Goal: Task Accomplishment & Management: Complete application form

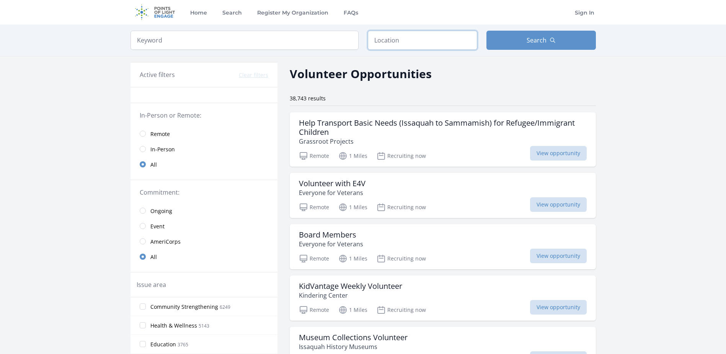
click at [398, 39] on input "text" at bounding box center [422, 40] width 109 height 19
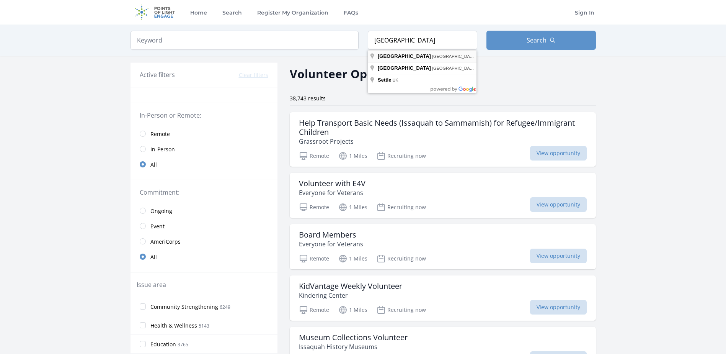
type input "Seattle, WA, USA"
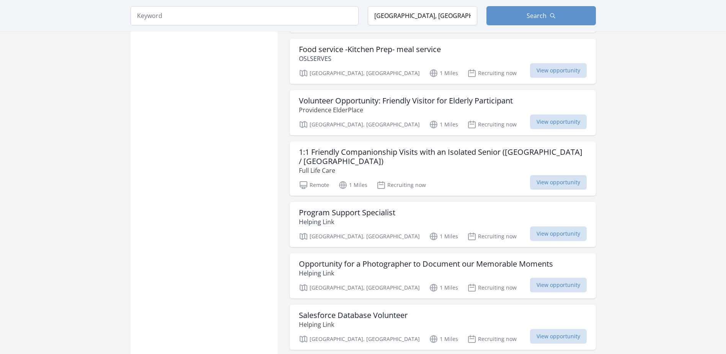
scroll to position [727, 0]
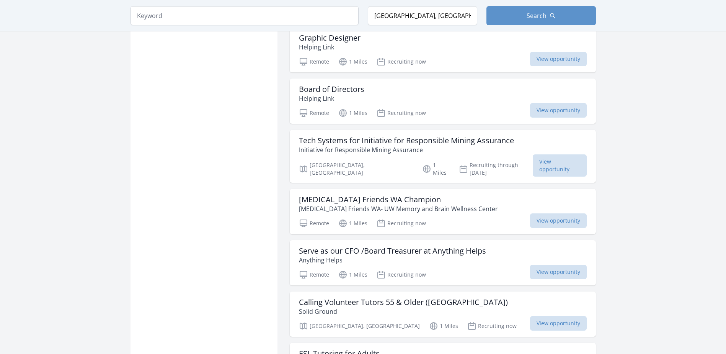
scroll to position [1837, 0]
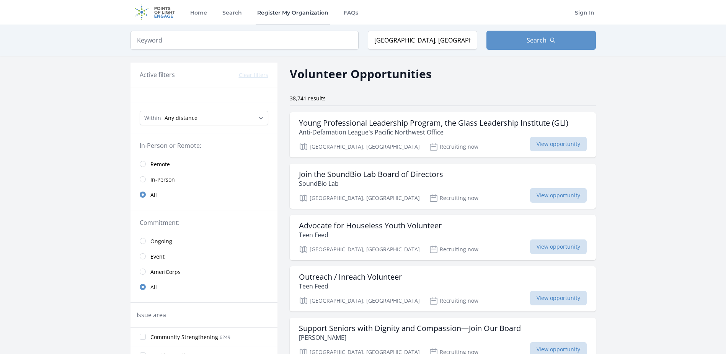
click at [306, 7] on link "Register My Organization" at bounding box center [293, 12] width 74 height 24
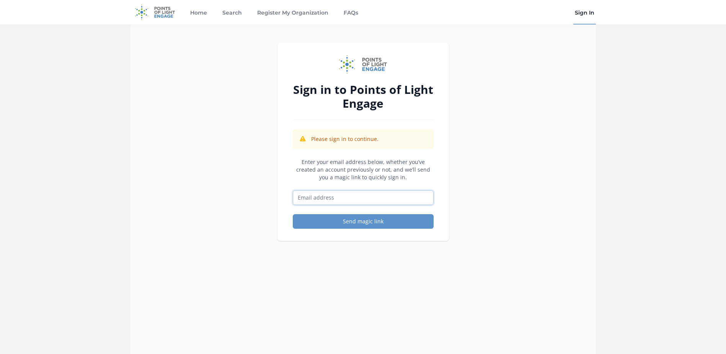
click at [334, 198] on input "Email address" at bounding box center [363, 197] width 141 height 15
type input "[PERSON_NAME][EMAIL_ADDRESS][PERSON_NAME][DOMAIN_NAME]"
click at [347, 223] on button "Send magic link" at bounding box center [363, 221] width 141 height 15
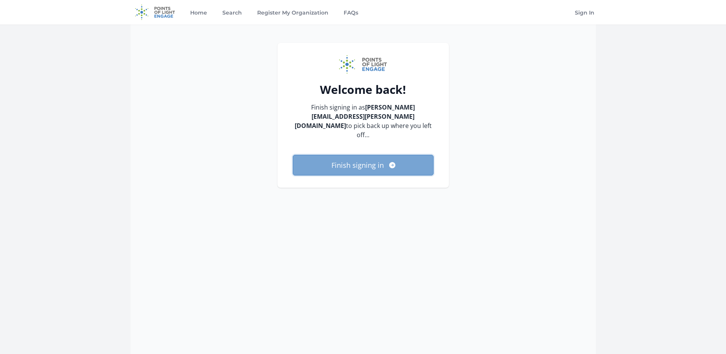
click at [345, 156] on button "Finish signing in" at bounding box center [363, 165] width 141 height 21
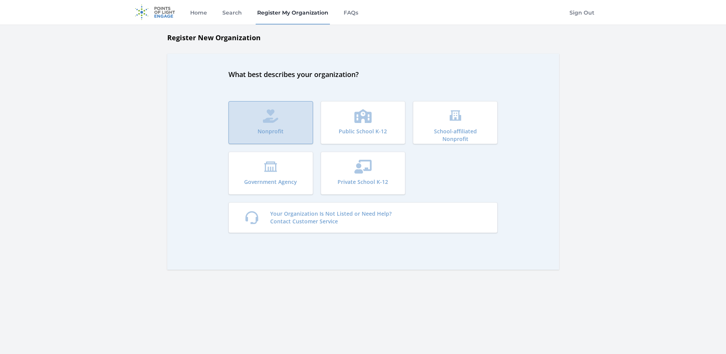
click at [272, 127] on button "Nonprofit" at bounding box center [270, 122] width 85 height 43
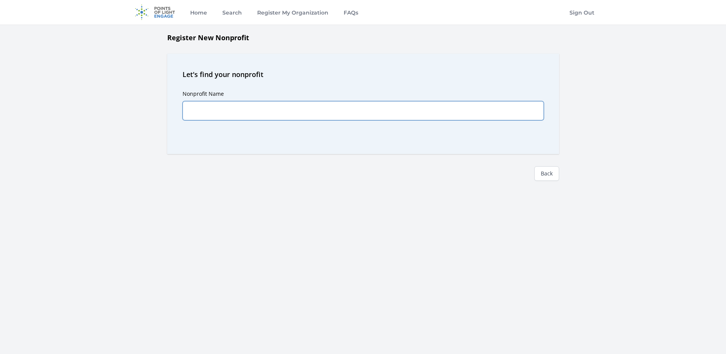
click at [257, 107] on input "Nonprofit Name" at bounding box center [363, 110] width 361 height 19
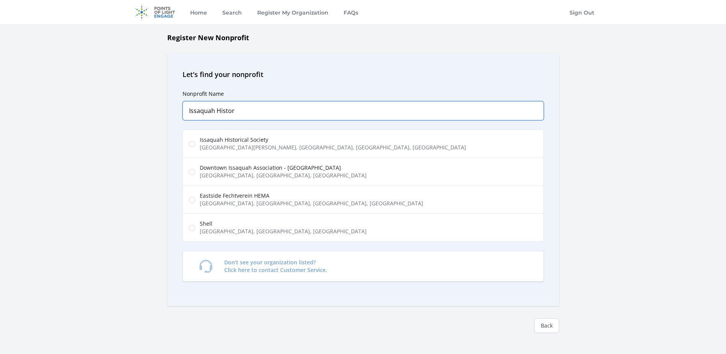
type input "Issaquah Histor"
click at [191, 142] on input "Issaquah Historical Society Southeast Andrews Street, Issaquah, WA, USA" at bounding box center [192, 144] width 6 height 6
radio input "true"
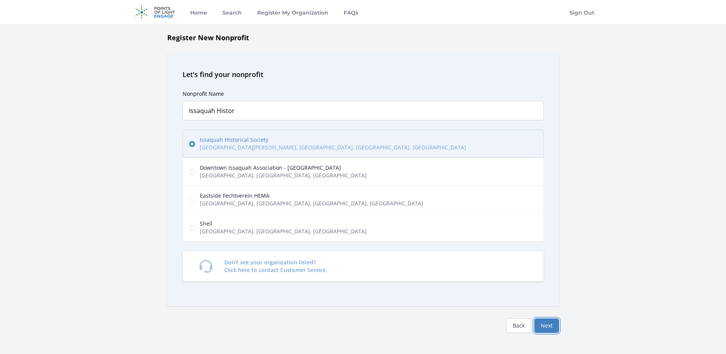
click at [551, 323] on button "Next" at bounding box center [546, 325] width 25 height 15
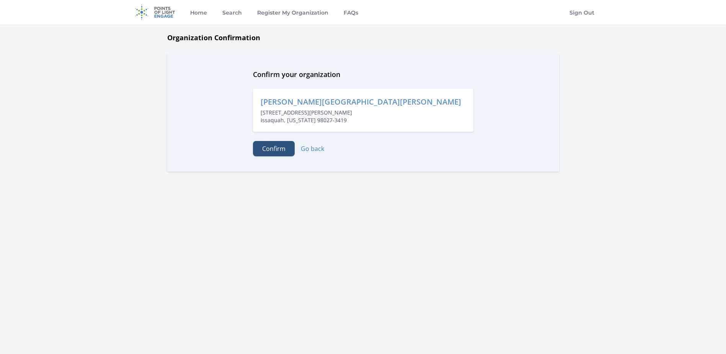
click at [277, 148] on button "Confirm" at bounding box center [274, 148] width 42 height 15
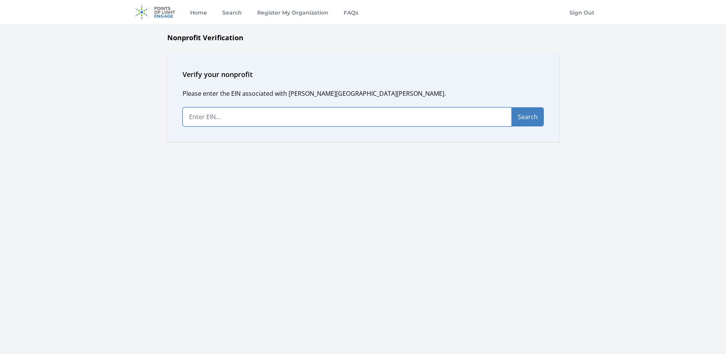
click at [224, 120] on input "text" at bounding box center [347, 116] width 329 height 19
click at [517, 121] on button "Search" at bounding box center [528, 116] width 32 height 19
click at [222, 117] on input "23-742558" at bounding box center [347, 116] width 329 height 19
type input "23-7425589"
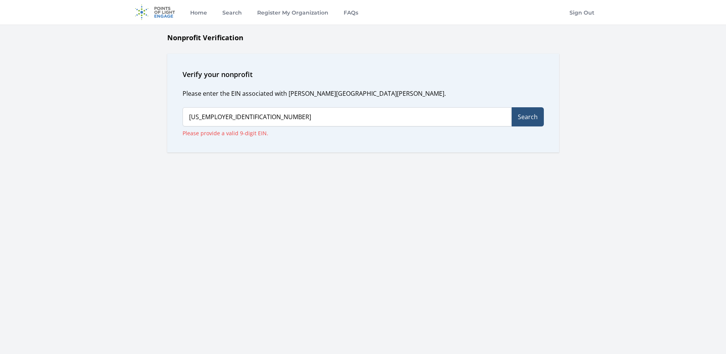
click at [519, 117] on button "Search" at bounding box center [528, 116] width 32 height 19
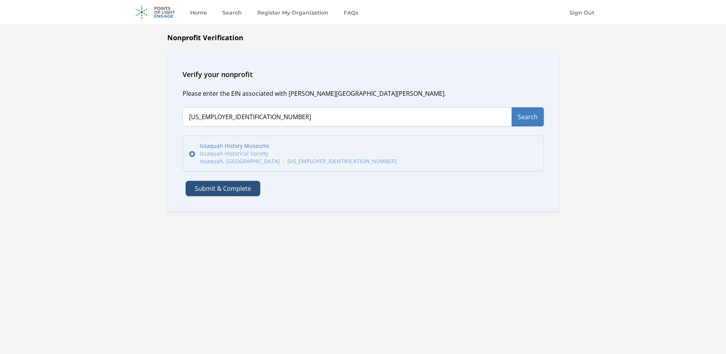
click at [230, 187] on button "Submit & Complete" at bounding box center [223, 188] width 75 height 15
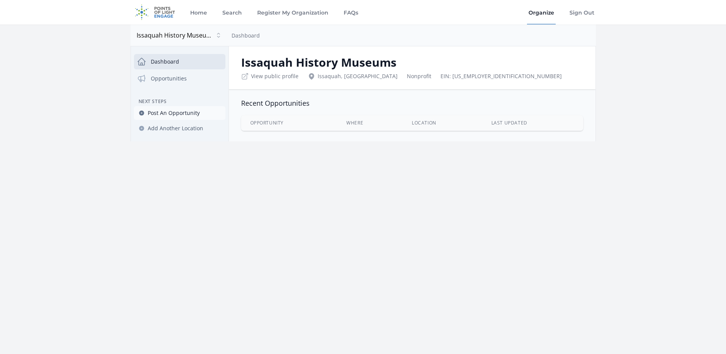
click at [176, 112] on span "Post An Opportunity" at bounding box center [174, 113] width 52 height 8
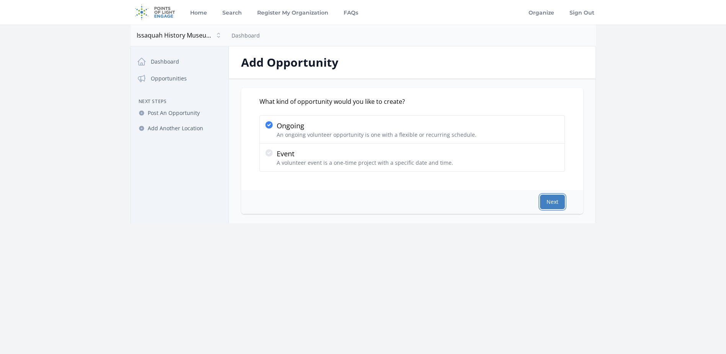
click at [552, 201] on button "Next" at bounding box center [552, 201] width 25 height 15
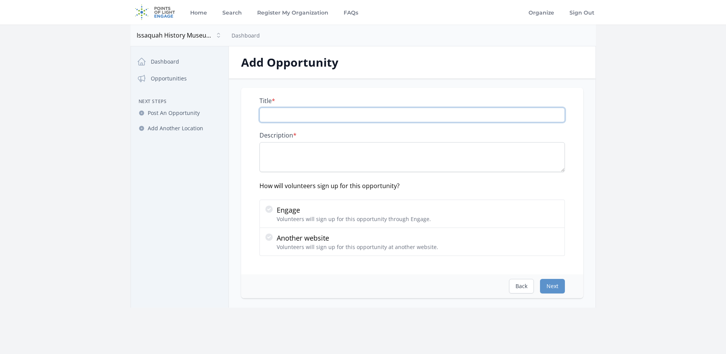
click at [293, 116] on input "Title *" at bounding box center [411, 115] width 305 height 15
type input "Museum Docents"
drag, startPoint x: 289, startPoint y: 143, endPoint x: 287, endPoint y: 152, distance: 9.3
click at [289, 145] on textarea "Description *" at bounding box center [411, 157] width 305 height 30
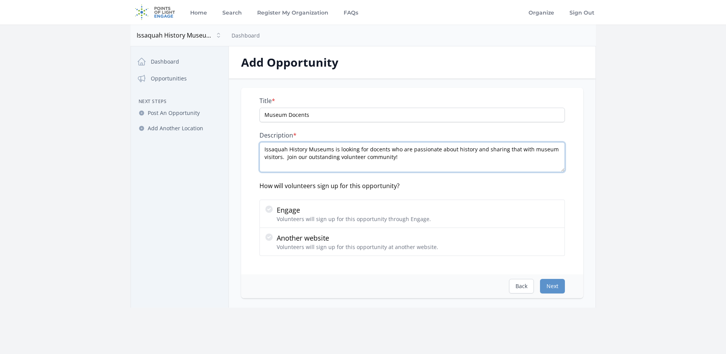
click at [285, 157] on textarea "Issaquah History Museums is looking for docents who are passionate about histor…" at bounding box center [411, 157] width 305 height 30
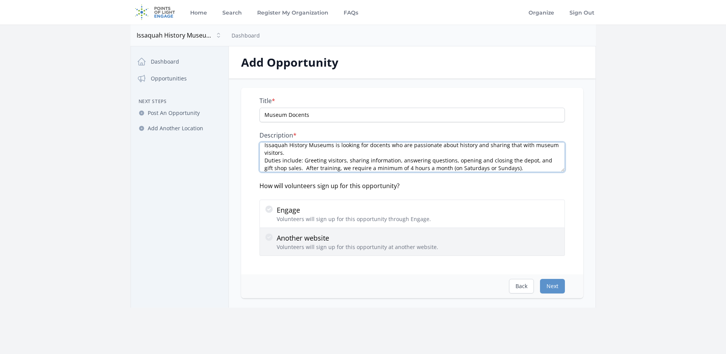
type textarea "Issaquah History Museums is looking for docents who are passionate about histor…"
click at [307, 247] on p "Volunteers will sign up for this opportunity at another website." at bounding box center [357, 247] width 161 height 8
click at [0, 0] on input "Another website Volunteers will sign up for this opportunity at another website." at bounding box center [0, 0] width 0 height 0
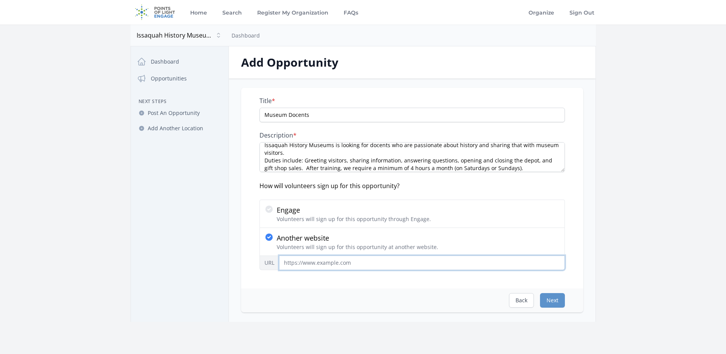
click at [330, 259] on input "URL" at bounding box center [422, 262] width 286 height 15
paste input "https://www.issaquahhistorymuseums.com/volunteer"
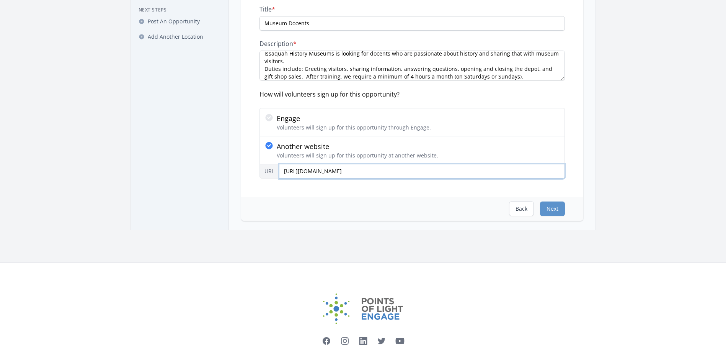
scroll to position [115, 0]
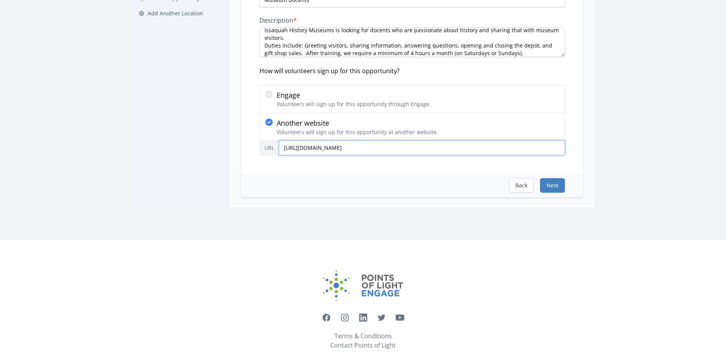
type input "https://www.issaquahhistorymuseums.com/volunteer"
click at [557, 181] on button "Next" at bounding box center [552, 185] width 25 height 15
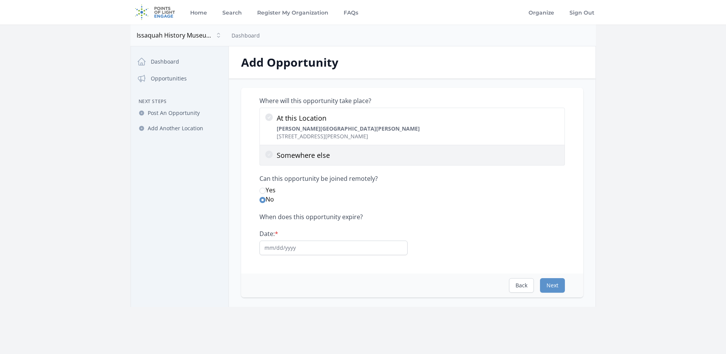
click at [271, 155] on icon at bounding box center [269, 154] width 8 height 8
click at [0, 0] on input "Somewhere else" at bounding box center [0, 0] width 0 height 0
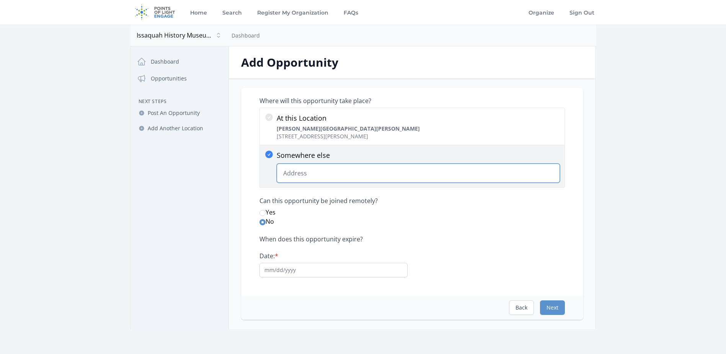
click at [301, 168] on input "Somewhere else Change Predictions" at bounding box center [418, 172] width 283 height 19
click at [313, 174] on input "Somewhere else Change Predictions" at bounding box center [418, 172] width 283 height 19
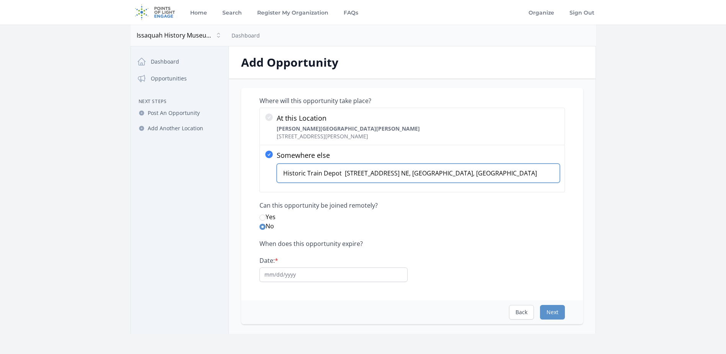
type input "Historic Train Depot 78 1st Ave. NE, issaquah, WA"
click at [344, 273] on input "Date: *" at bounding box center [333, 274] width 148 height 15
type input "12/31/25"
click at [553, 310] on button "Next" at bounding box center [552, 312] width 25 height 15
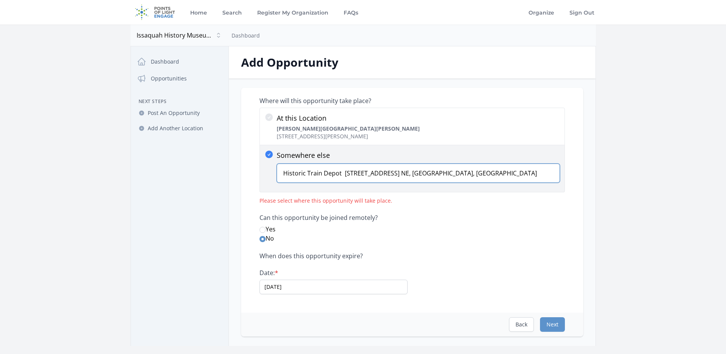
click at [417, 172] on input "Historic Train Depot 78 1st Ave. NE, issaquah, WA" at bounding box center [418, 172] width 283 height 19
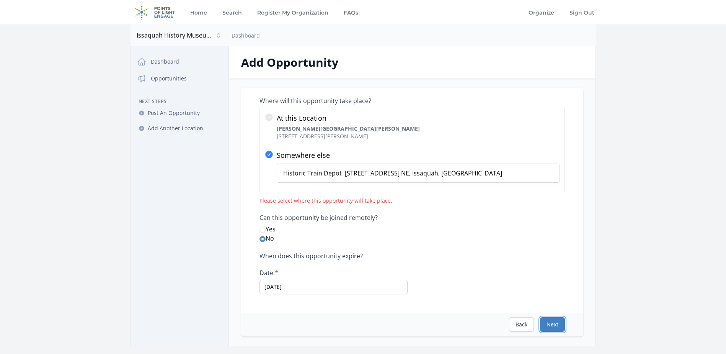
click at [555, 321] on button "Next" at bounding box center [552, 324] width 25 height 15
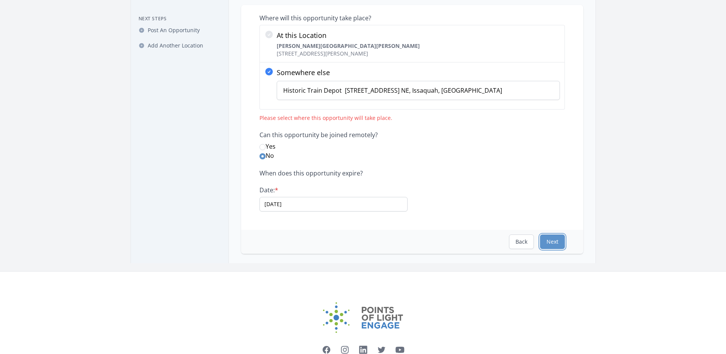
scroll to position [38, 0]
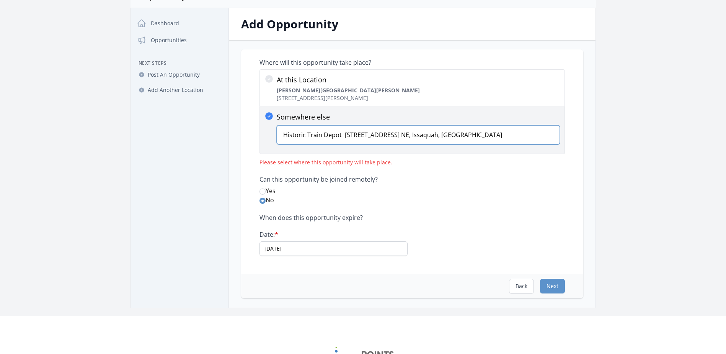
click at [391, 134] on input "Historic Train Depot 78 1st Ave. NE, Issaquah, WA" at bounding box center [418, 134] width 283 height 19
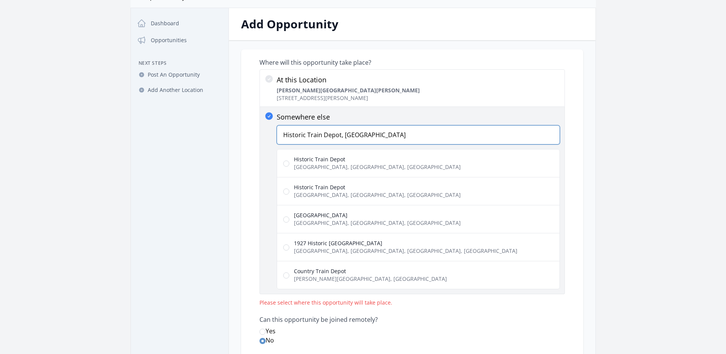
type input "Historic Train Depot, Issaquah"
click at [312, 222] on span "1st Avenue Northeast, Issaquah, WA, USA" at bounding box center [377, 223] width 167 height 8
click at [289, 222] on input "Depot Park 1st Avenue Northeast, Issaquah, WA, USA" at bounding box center [286, 219] width 6 height 6
radio input "true"
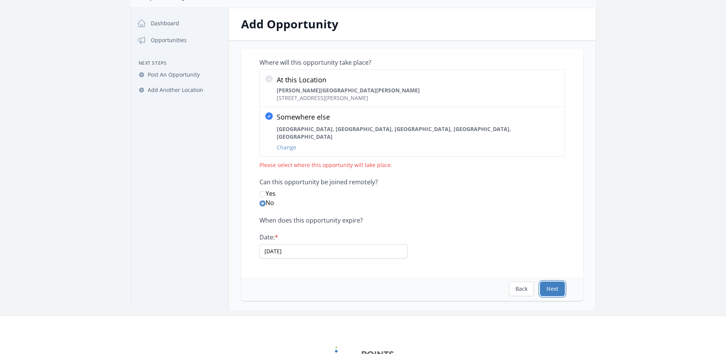
click at [553, 281] on button "Next" at bounding box center [552, 288] width 25 height 15
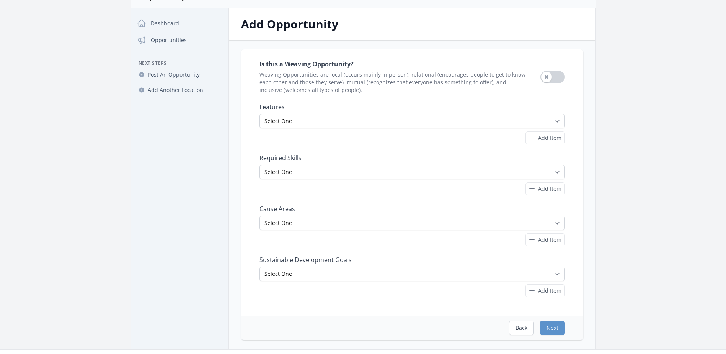
scroll to position [0, 0]
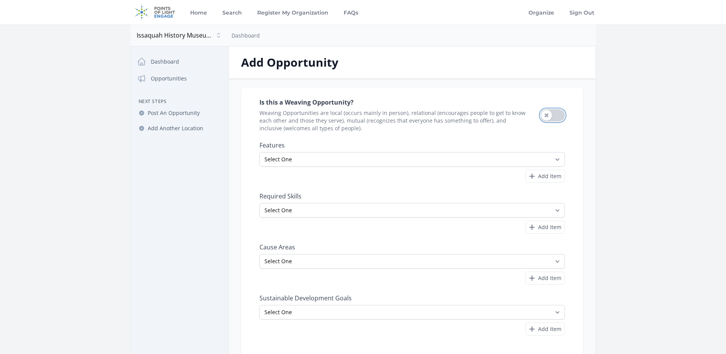
click at [551, 114] on button "Use setting" at bounding box center [552, 115] width 24 height 12
click at [558, 161] on select "Select One All Ages Court-Ordered Eligible Good for Families Good for Groups Go…" at bounding box center [411, 159] width 305 height 15
click at [259, 152] on select "Select One All Ages Court-Ordered Eligible Good for Families Good for Groups Go…" at bounding box center [411, 159] width 305 height 15
click at [558, 160] on select "Select One All Ages Court-Ordered Eligible Good for Families Good for Groups Go…" at bounding box center [411, 159] width 305 height 15
select select "All Ages"
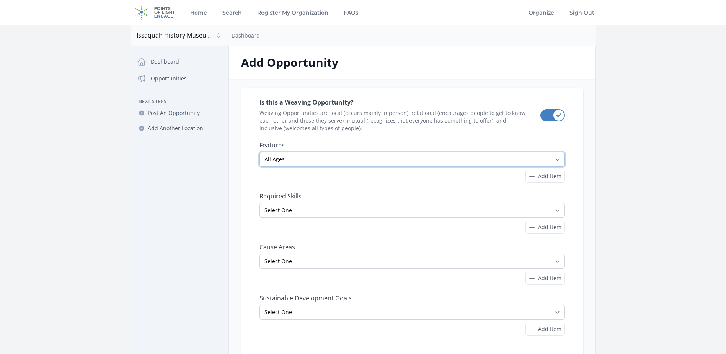
click at [259, 152] on select "Select One All Ages Court-Ordered Eligible Good for Families Good for Groups Go…" at bounding box center [411, 159] width 305 height 15
click at [552, 207] on select "Select One Accounting Advocacy Administrative Arts Board Service Business Skill…" at bounding box center [411, 210] width 305 height 15
select select "Communications"
click at [259, 203] on select "Select One Accounting Advocacy Administrative Arts Board Service Business Skill…" at bounding box center [411, 210] width 305 height 15
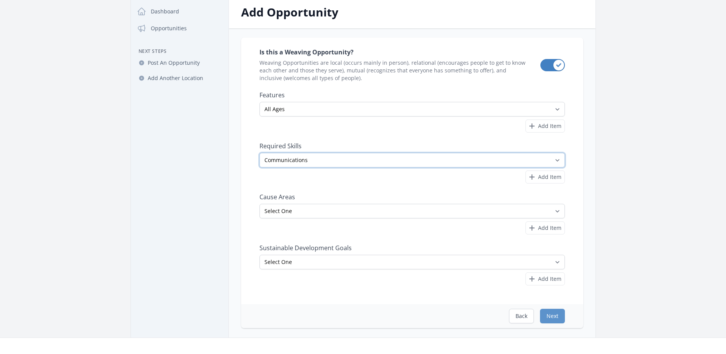
scroll to position [115, 0]
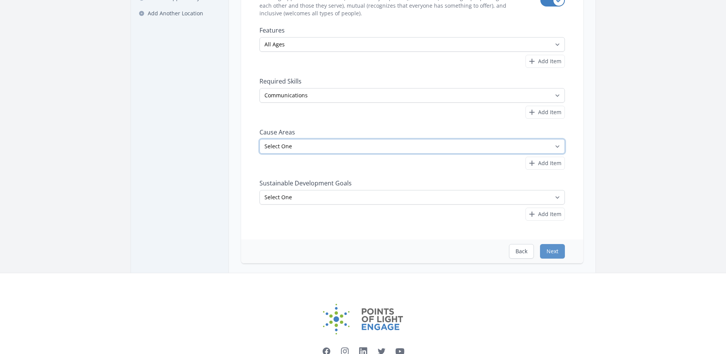
click at [555, 145] on select "Select One Adult Education Animals Arts & Culture Children & Youth Civil Rights…" at bounding box center [411, 146] width 305 height 15
select select "Community Strengthening"
click at [259, 139] on select "Select One Adult Education Animals Arts & Culture Children & Youth Civil Rights…" at bounding box center [411, 146] width 305 height 15
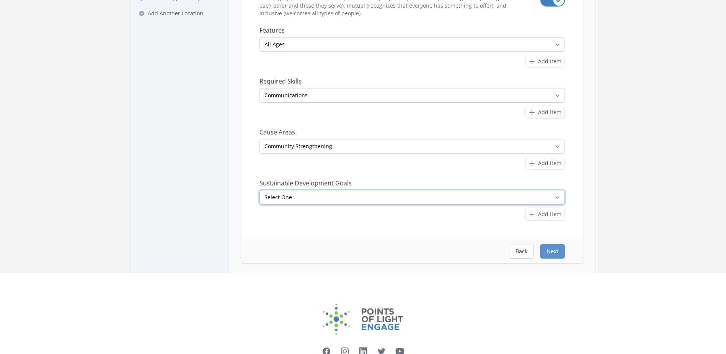
click at [556, 194] on select "Select One No Poverty Zero Hunger Good Health and Well-Being Quality Education …" at bounding box center [411, 197] width 305 height 15
select select "Quality Education"
click at [259, 190] on select "Select One No Poverty Zero Hunger Good Health and Well-Being Quality Education …" at bounding box center [411, 197] width 305 height 15
click at [557, 245] on button "Next" at bounding box center [552, 251] width 25 height 15
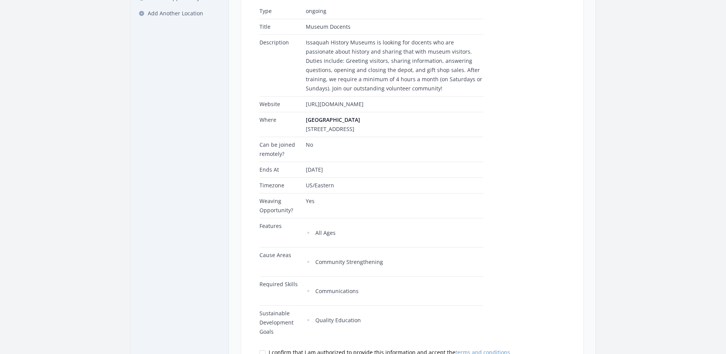
scroll to position [230, 0]
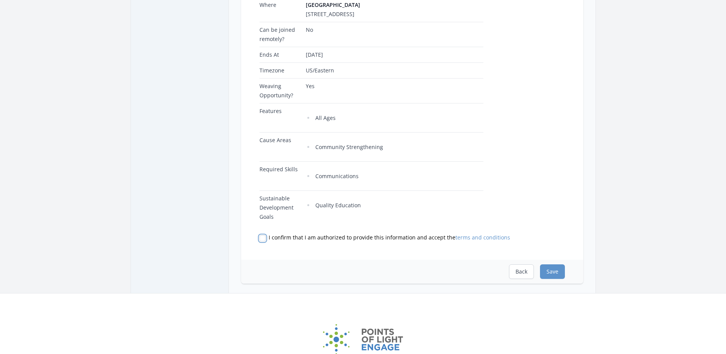
click at [261, 240] on input "I confirm that I am authorized to provide this information and accept the terms…" at bounding box center [262, 238] width 6 height 6
checkbox input "true"
click at [551, 269] on button "Save" at bounding box center [552, 271] width 25 height 15
